Goal: Task Accomplishment & Management: Use online tool/utility

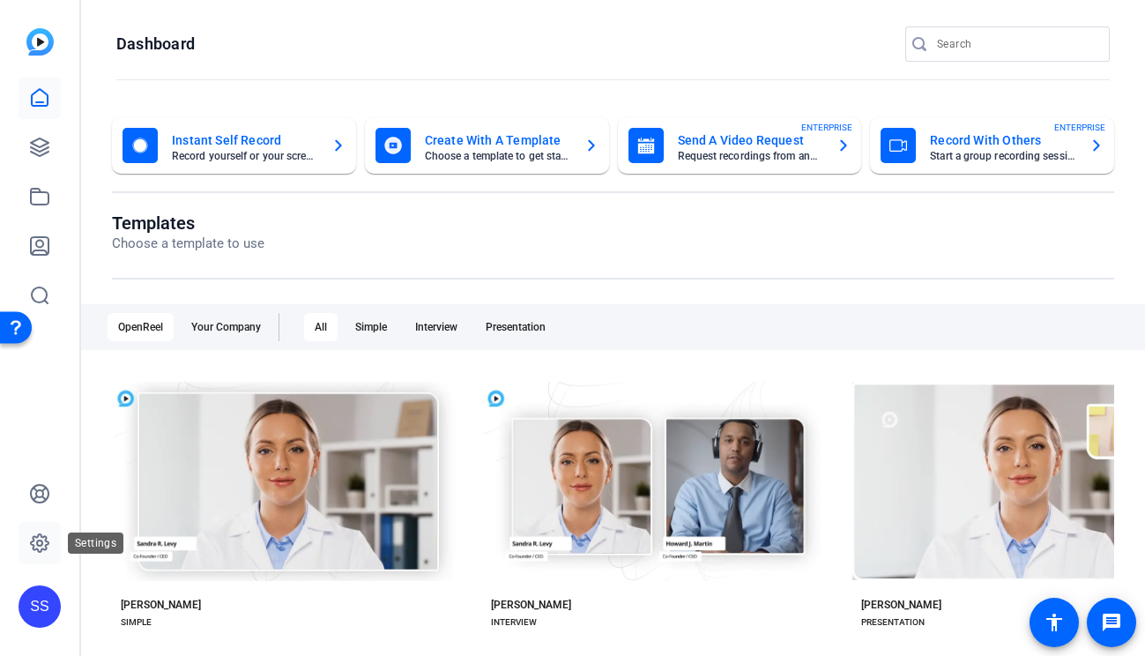
click at [41, 530] on link at bounding box center [40, 543] width 42 height 42
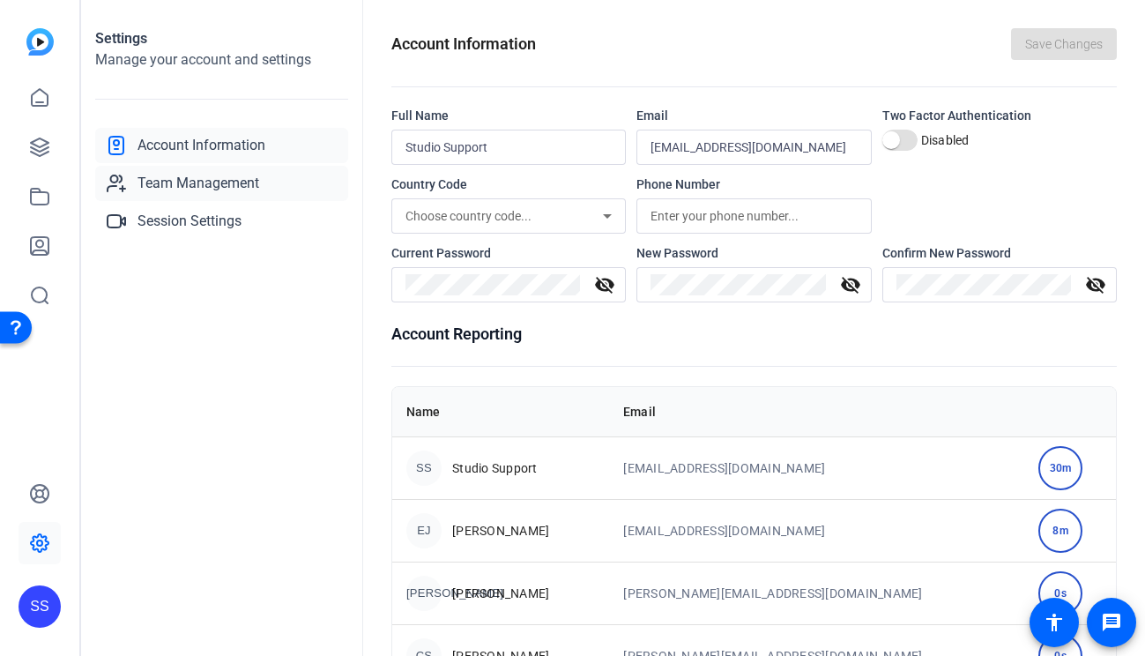
click at [239, 183] on span "Team Management" at bounding box center [198, 183] width 122 height 21
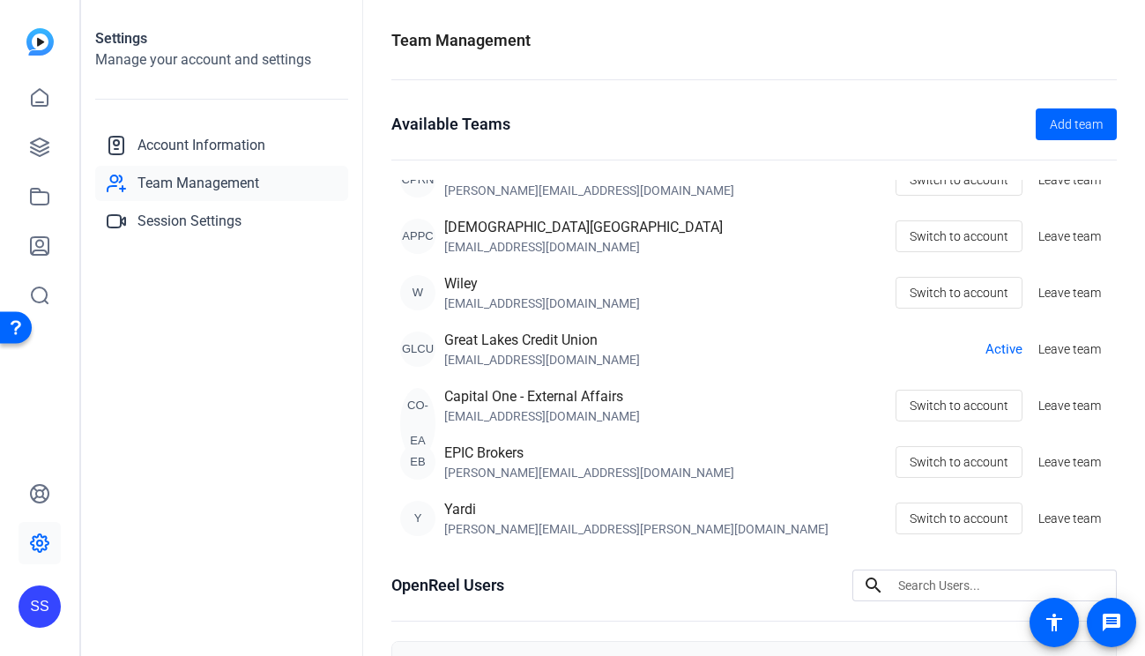
scroll to position [32, 0]
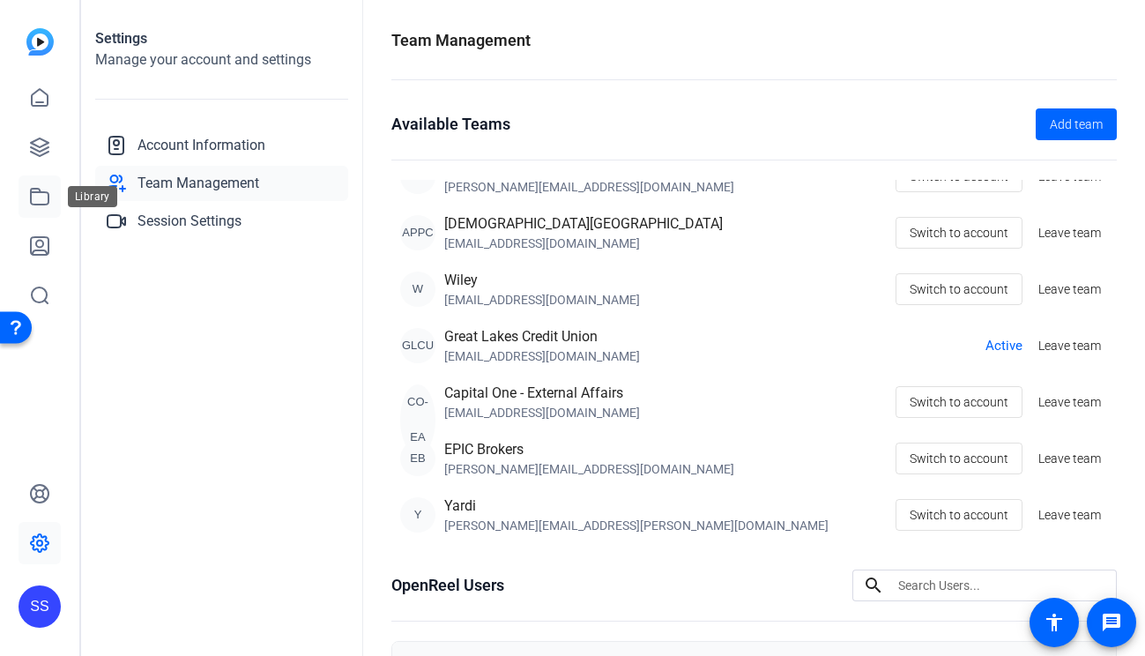
click at [32, 208] on link at bounding box center [40, 196] width 42 height 42
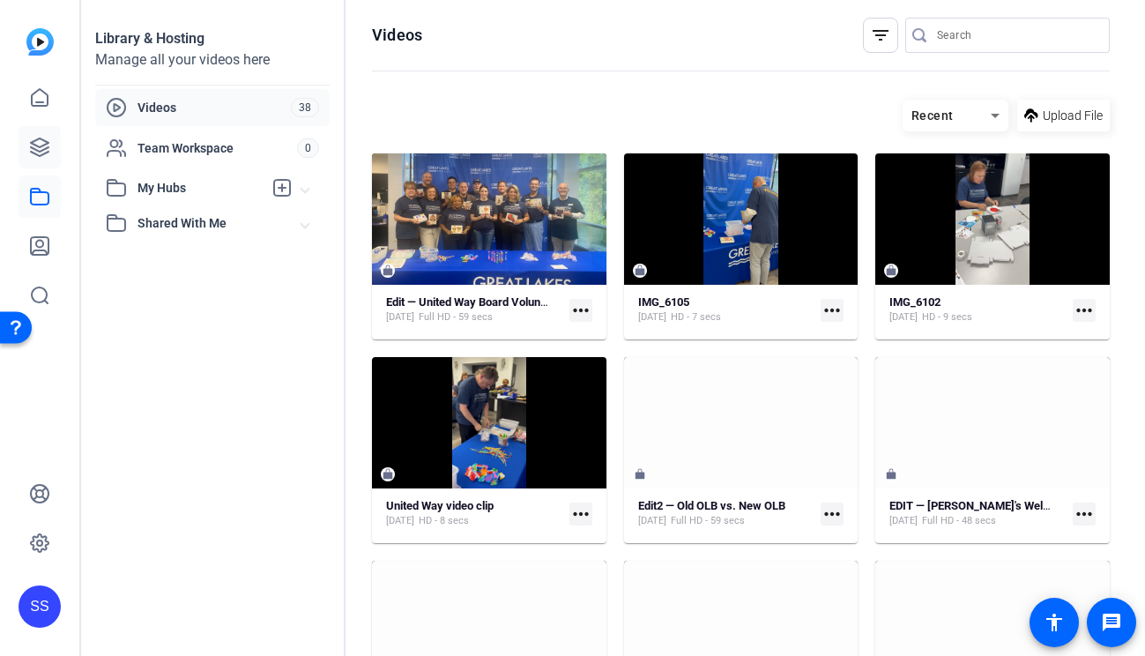
click at [41, 142] on icon at bounding box center [39, 147] width 21 height 21
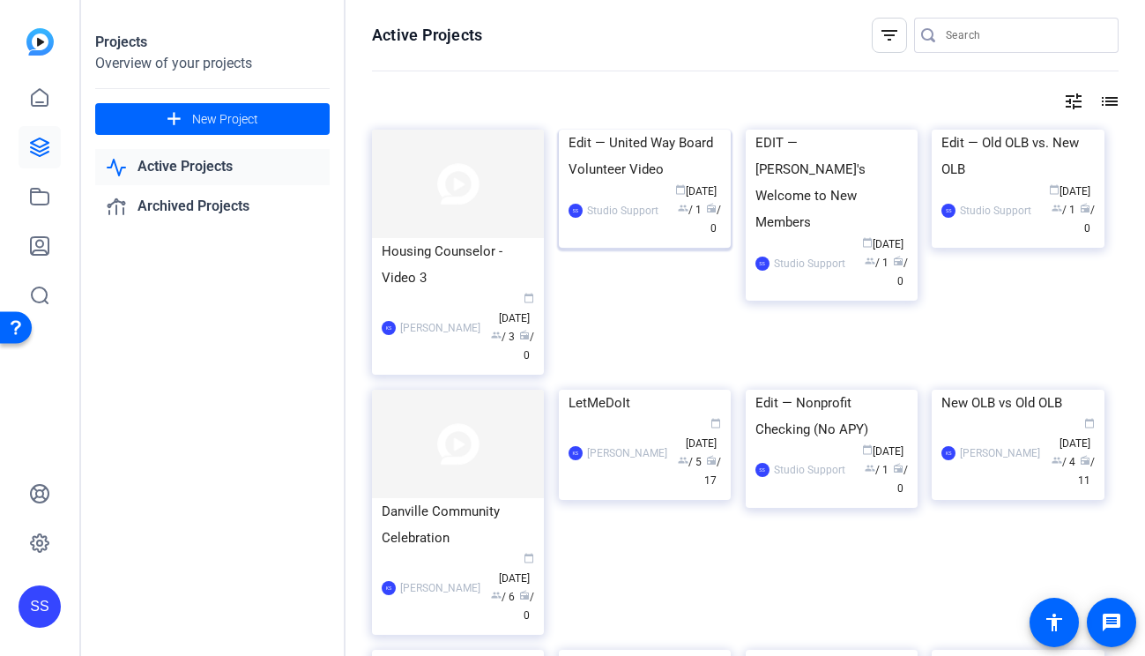
click at [668, 182] on div "Edit — United Way Board Volunteer Video" at bounding box center [644, 156] width 152 height 53
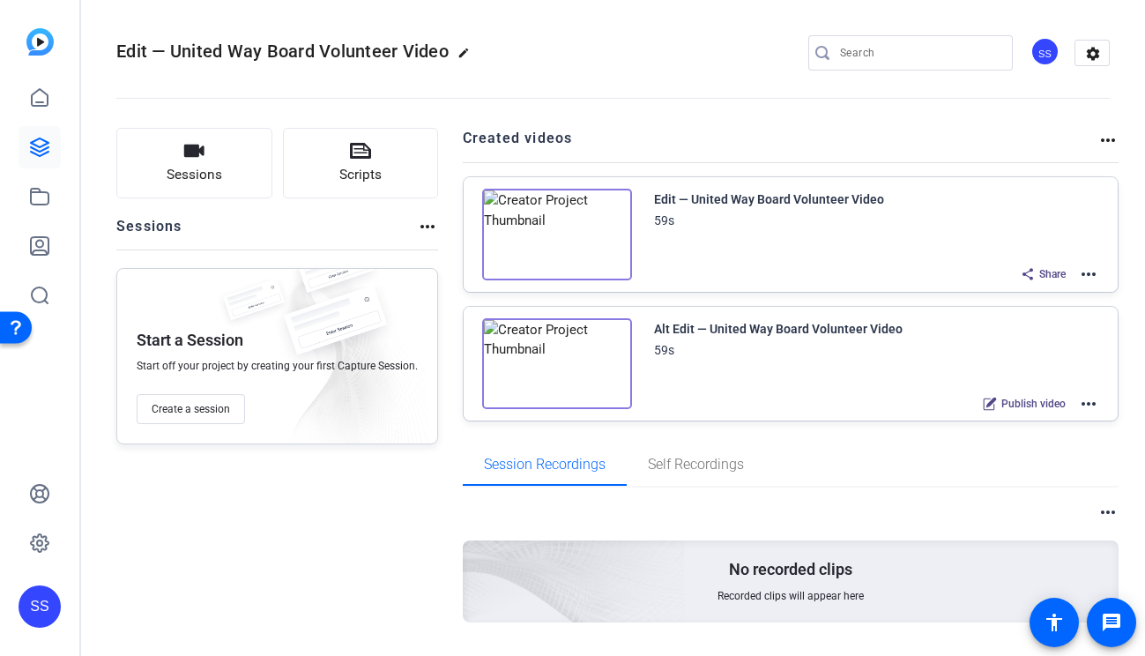
click at [1086, 272] on mat-icon "more_horiz" at bounding box center [1088, 273] width 21 height 21
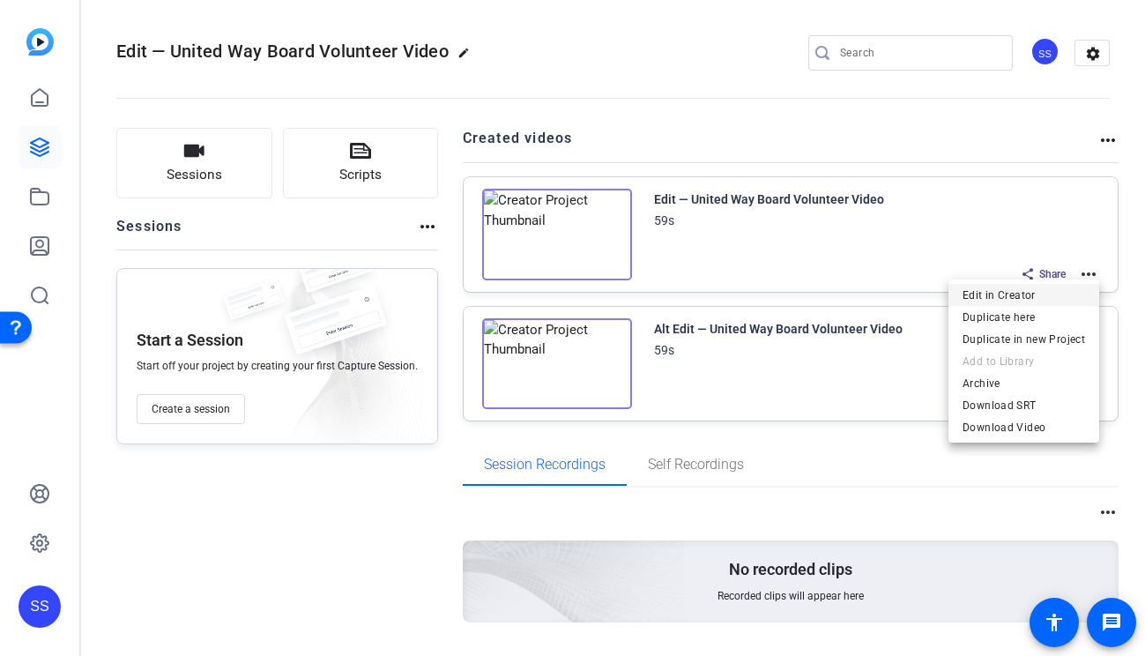
click at [985, 297] on span "Edit in Creator" at bounding box center [1023, 295] width 122 height 21
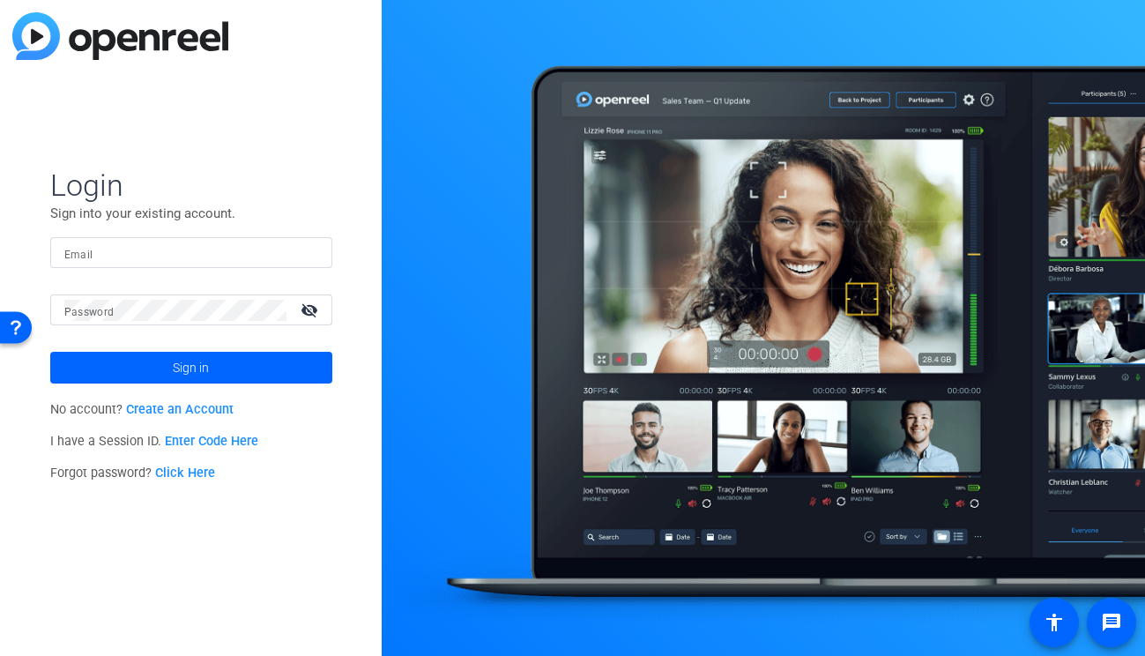
click at [288, 245] on input "Email" at bounding box center [191, 252] width 254 height 21
click at [305, 248] on img at bounding box center [303, 252] width 12 height 21
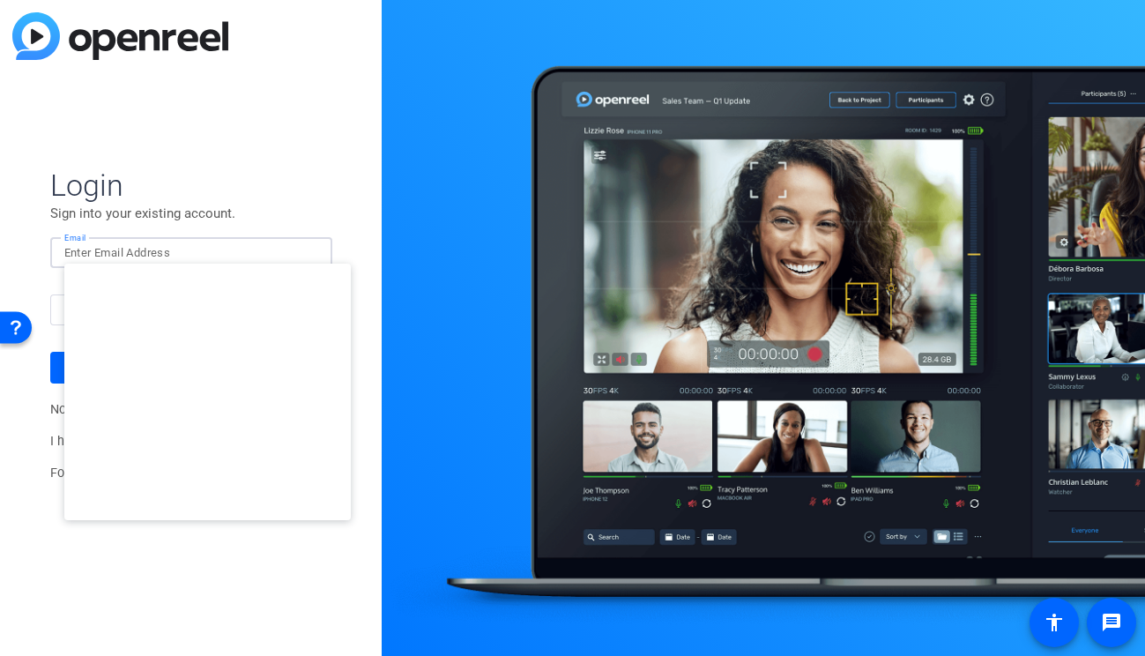
type input "studiosupport+3@openreel.com"
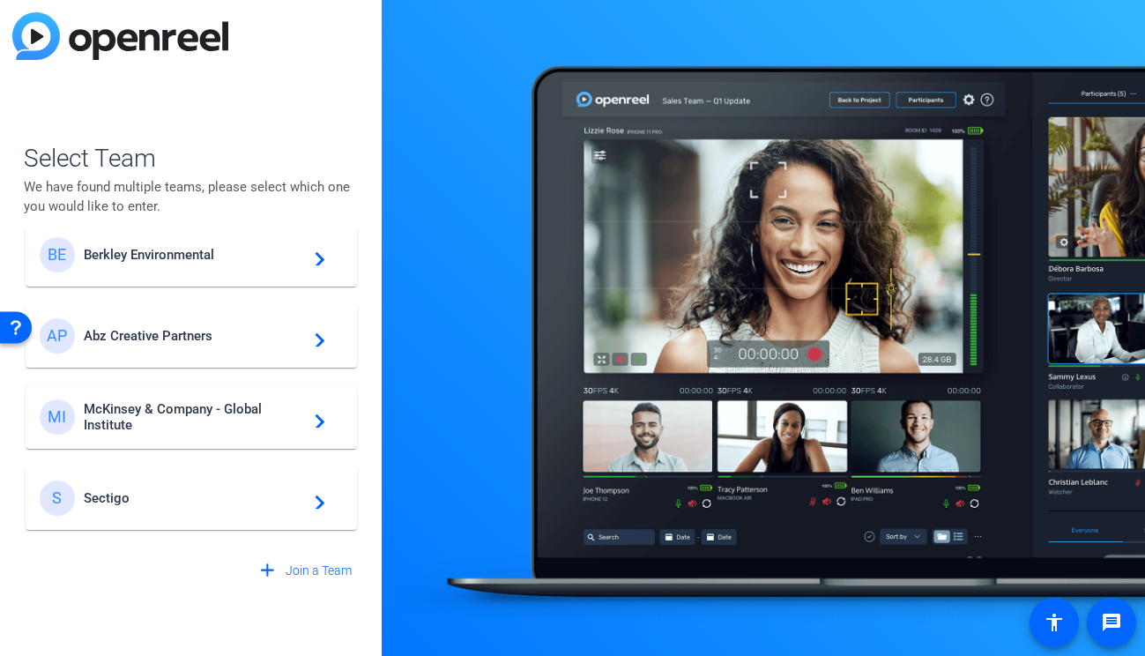
scroll to position [30, 0]
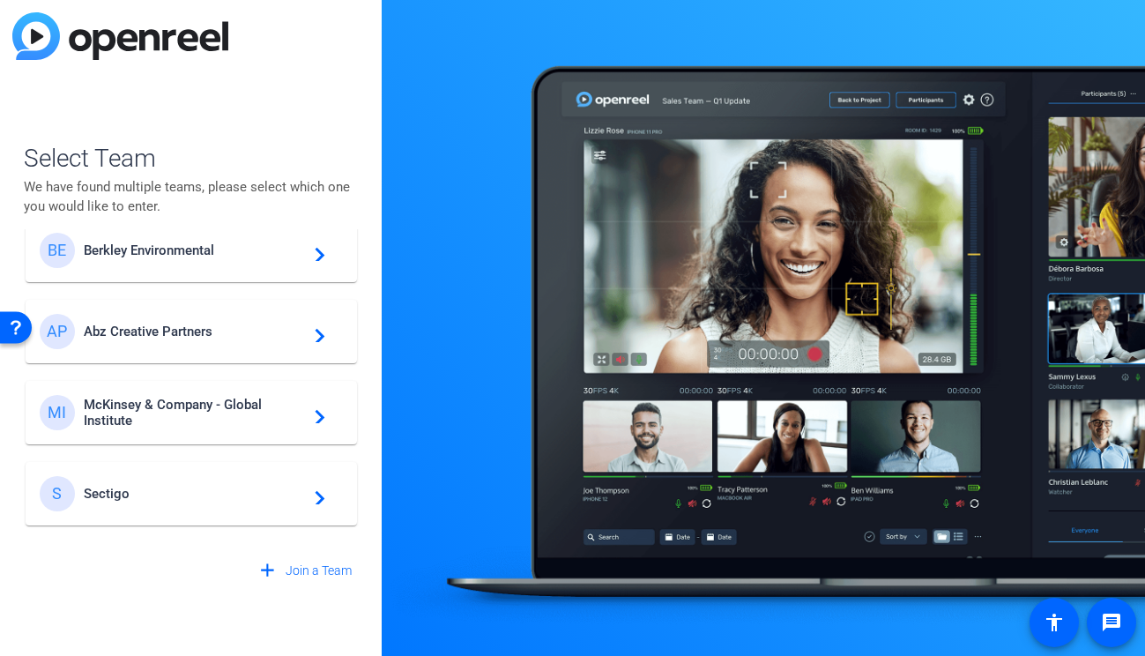
click at [196, 392] on mat-card-content "MI McKinsey & Company - Global Institute navigate_next" at bounding box center [191, 412] width 331 height 63
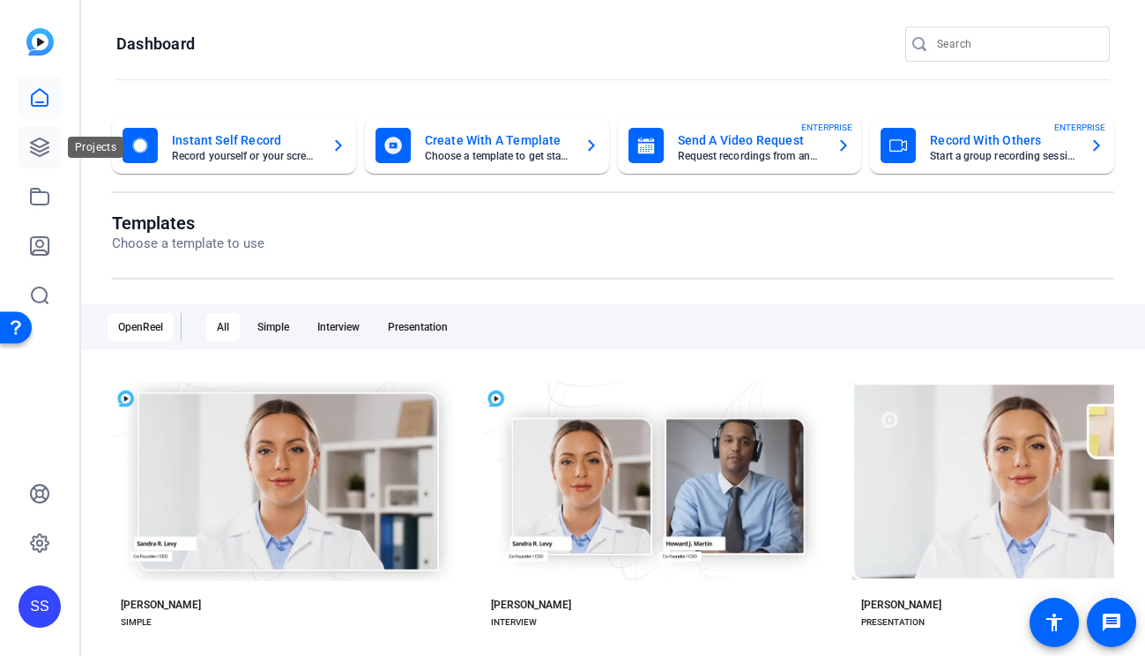
click at [48, 151] on icon at bounding box center [40, 147] width 18 height 18
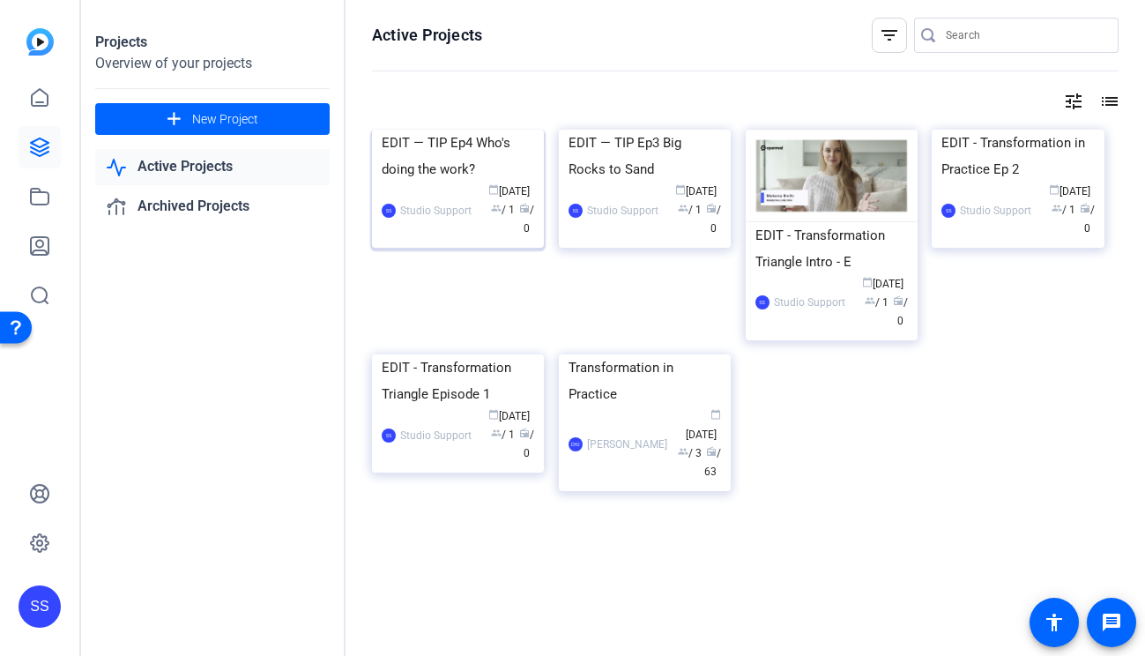
click at [464, 182] on div "EDIT — TIP Ep4 Who's doing the work?" at bounding box center [458, 156] width 152 height 53
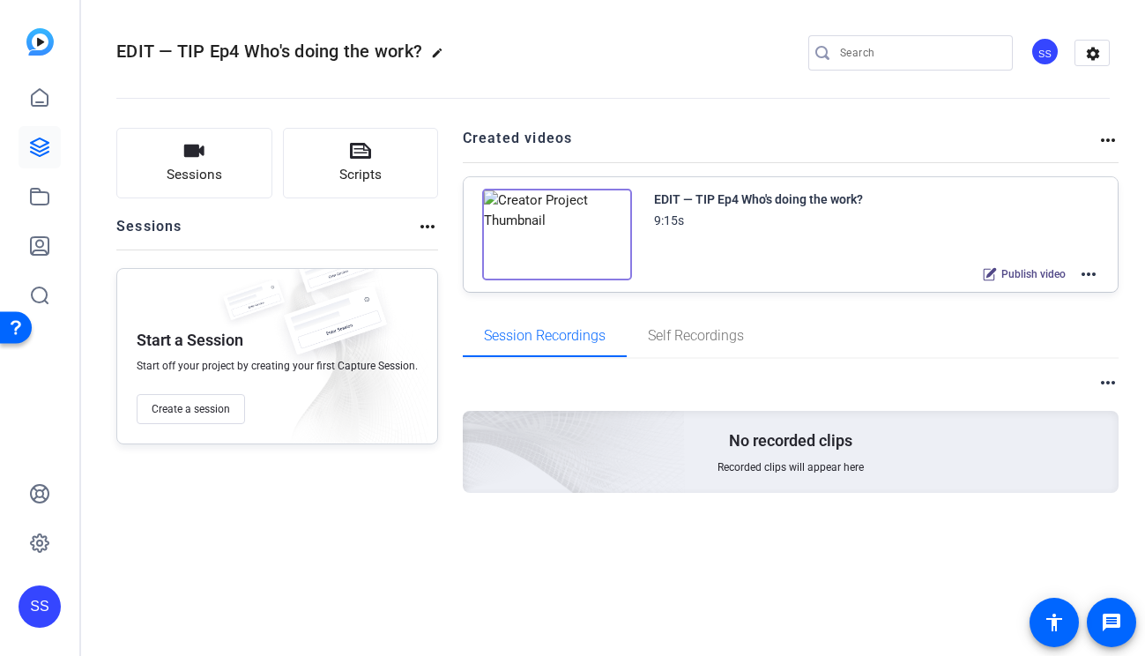
click at [1094, 269] on mat-icon "more_horiz" at bounding box center [1088, 273] width 21 height 21
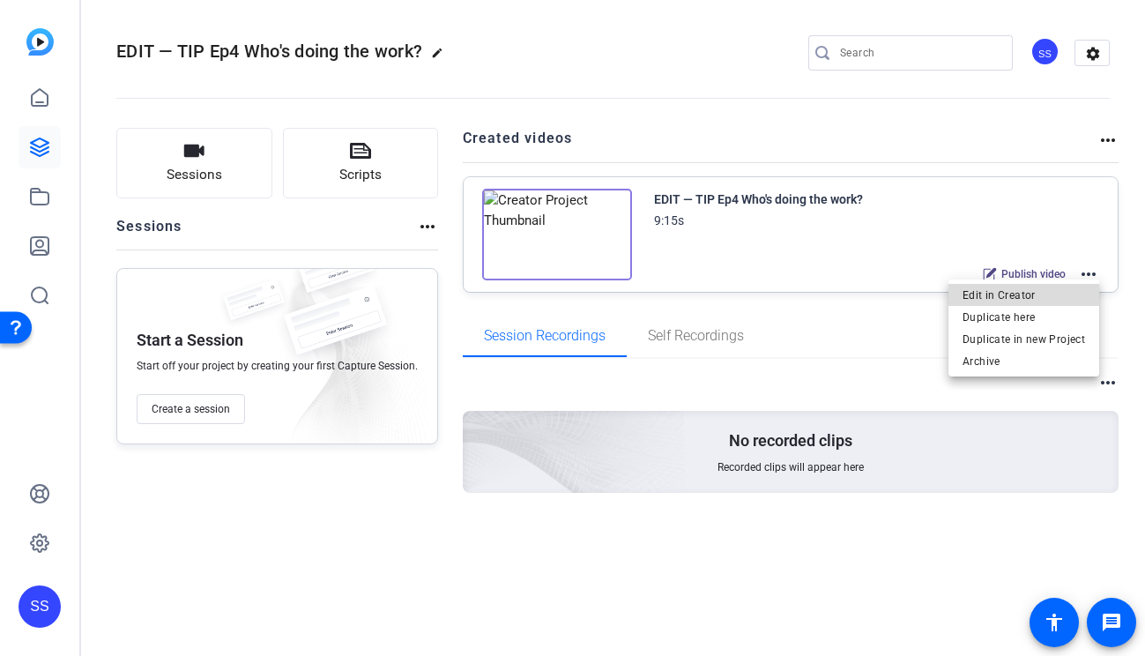
click at [1027, 293] on span "Edit in Creator" at bounding box center [1023, 295] width 122 height 21
